Goal: Task Accomplishment & Management: Manage account settings

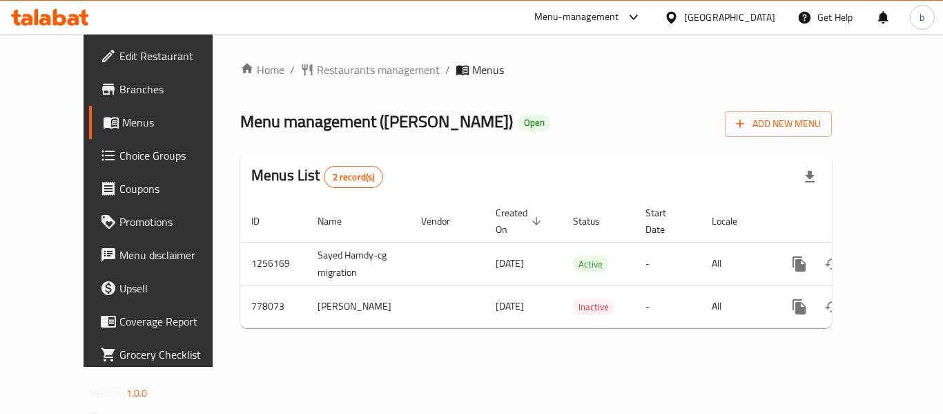
click at [747, 21] on div "[GEOGRAPHIC_DATA]" at bounding box center [729, 17] width 91 height 15
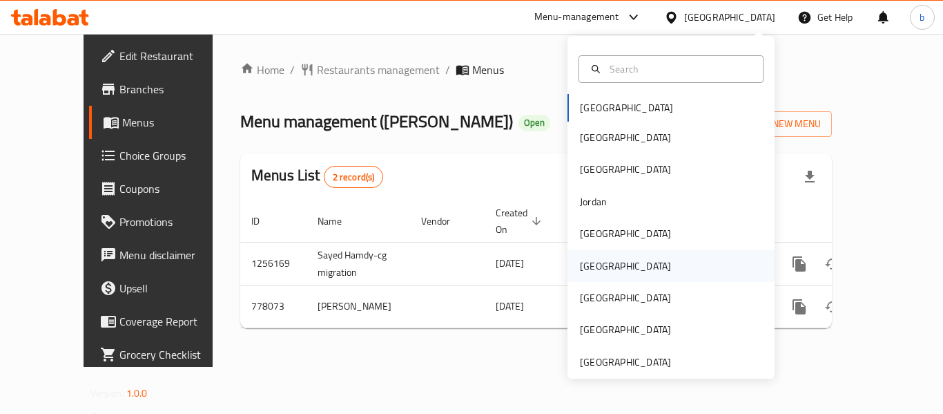
click at [586, 269] on div "[GEOGRAPHIC_DATA]" at bounding box center [625, 265] width 91 height 15
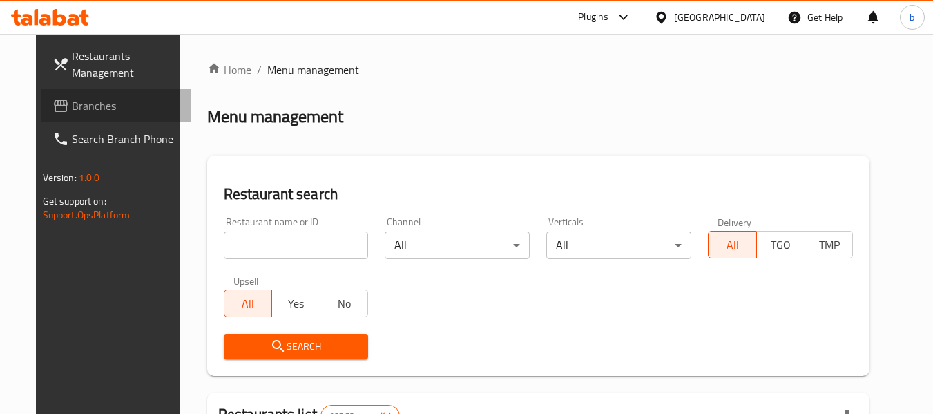
click at [54, 104] on icon at bounding box center [61, 105] width 14 height 12
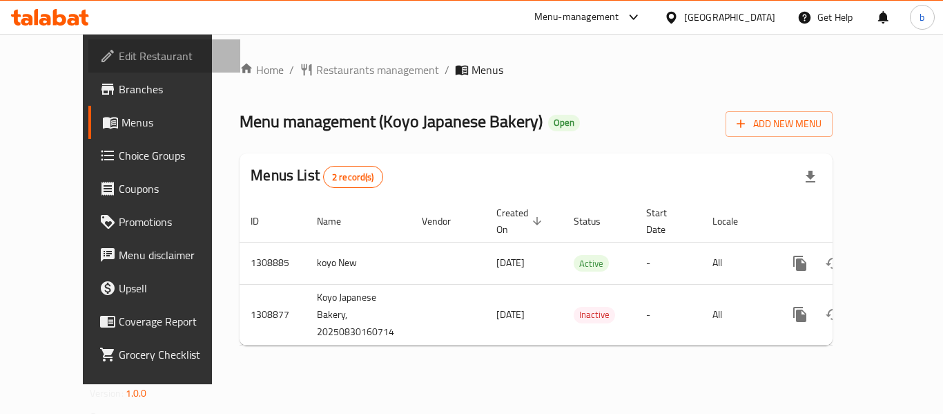
click at [119, 59] on span "Edit Restaurant" at bounding box center [174, 56] width 111 height 17
